Goal: Check status

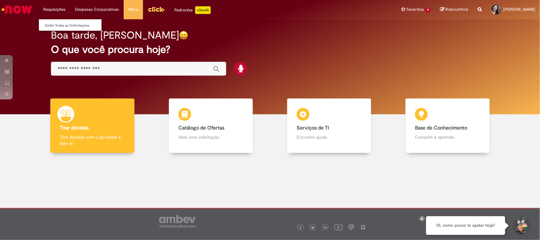
click at [52, 10] on li "Requisições Exibir Todas as Solicitações" at bounding box center [55, 9] width 32 height 19
click at [53, 7] on li "Requisições Exibir Todas as Solicitações" at bounding box center [55, 9] width 32 height 19
click at [61, 26] on link "Exibir Todas as Solicitações" at bounding box center [74, 25] width 70 height 7
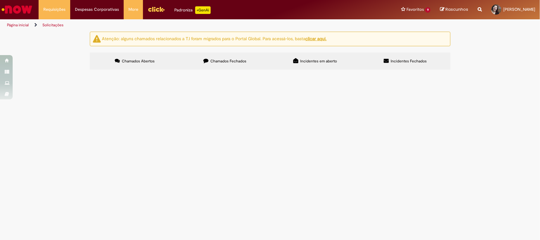
click at [226, 62] on span "Chamados Fechados" at bounding box center [228, 61] width 36 height 5
click at [0, 0] on span "[DATE] 10:00:01" at bounding box center [0, 0] width 0 height 0
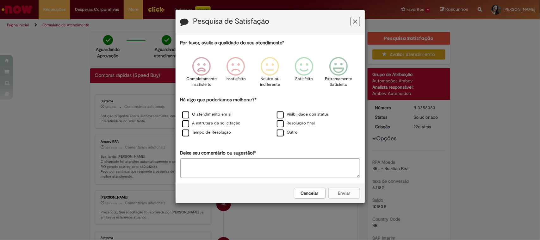
click at [353, 22] on icon "Feedback" at bounding box center [355, 21] width 4 height 7
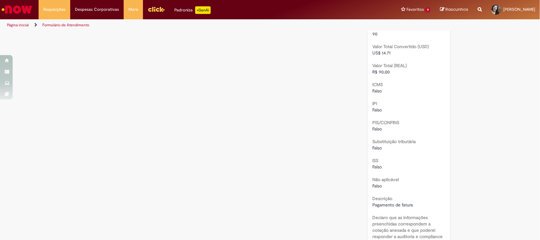
scroll to position [773, 0]
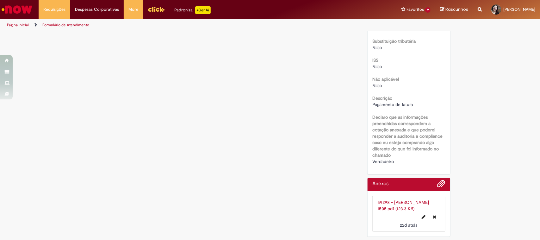
click at [391, 200] on link "59298 - [PERSON_NAME] 1505.pdf (123.3 KB)" at bounding box center [403, 205] width 52 height 12
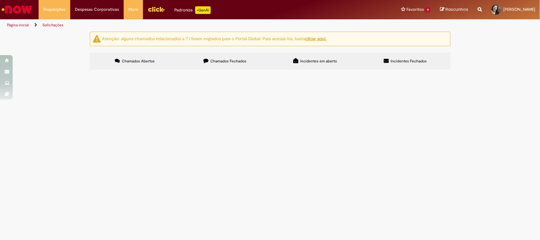
click at [239, 62] on span "Chamados Fechados" at bounding box center [228, 61] width 36 height 5
click at [0, 0] on span "[DATE] 09:06:00" at bounding box center [0, 0] width 0 height 0
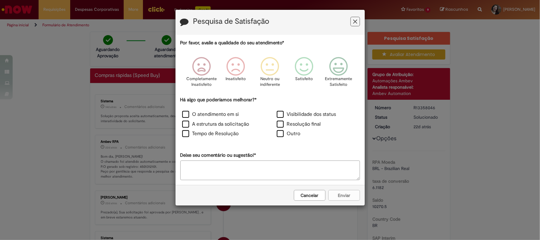
click at [313, 198] on button "Cancelar" at bounding box center [310, 195] width 32 height 11
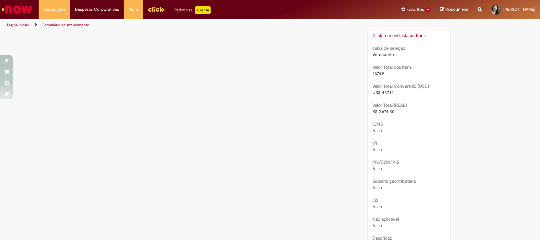
scroll to position [553, 0]
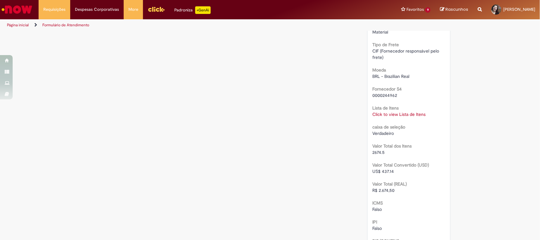
click at [410, 117] on link "Click to view Lista de Itens" at bounding box center [398, 115] width 53 height 6
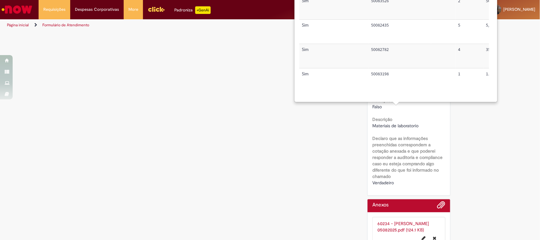
scroll to position [773, 0]
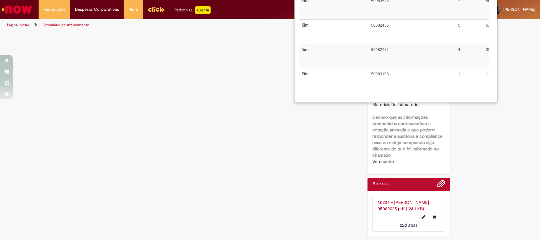
click at [396, 206] on link "60234 - [PERSON_NAME] 05082025.pdf (124.1 KB)" at bounding box center [403, 205] width 52 height 12
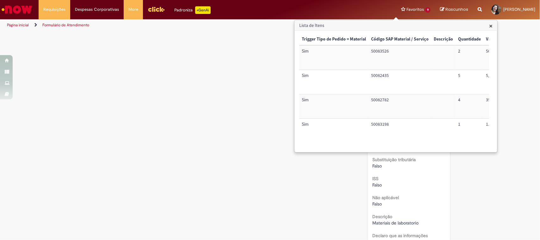
click at [491, 25] on span "×" at bounding box center [490, 26] width 3 height 9
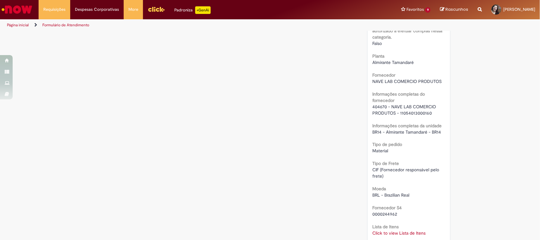
scroll to position [474, 0]
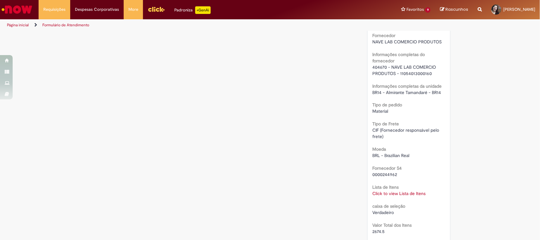
click at [387, 194] on link "Click to view Lista de Itens" at bounding box center [398, 194] width 53 height 6
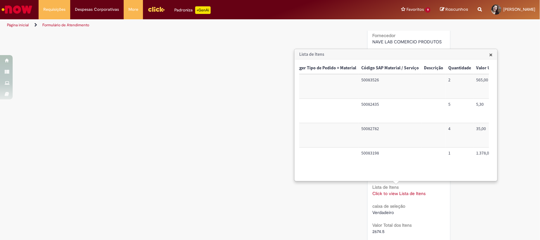
scroll to position [0, 0]
click at [211, 96] on div "Verificar Código de Barras Aguardando Aprovação Aguardando atendimento Em andam…" at bounding box center [270, 47] width 370 height 980
click at [491, 54] on span "×" at bounding box center [490, 54] width 3 height 9
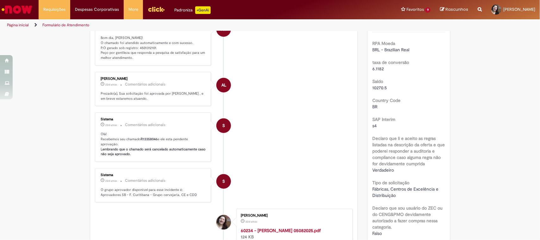
scroll to position [40, 0]
